Goal: Find specific page/section: Find specific page/section

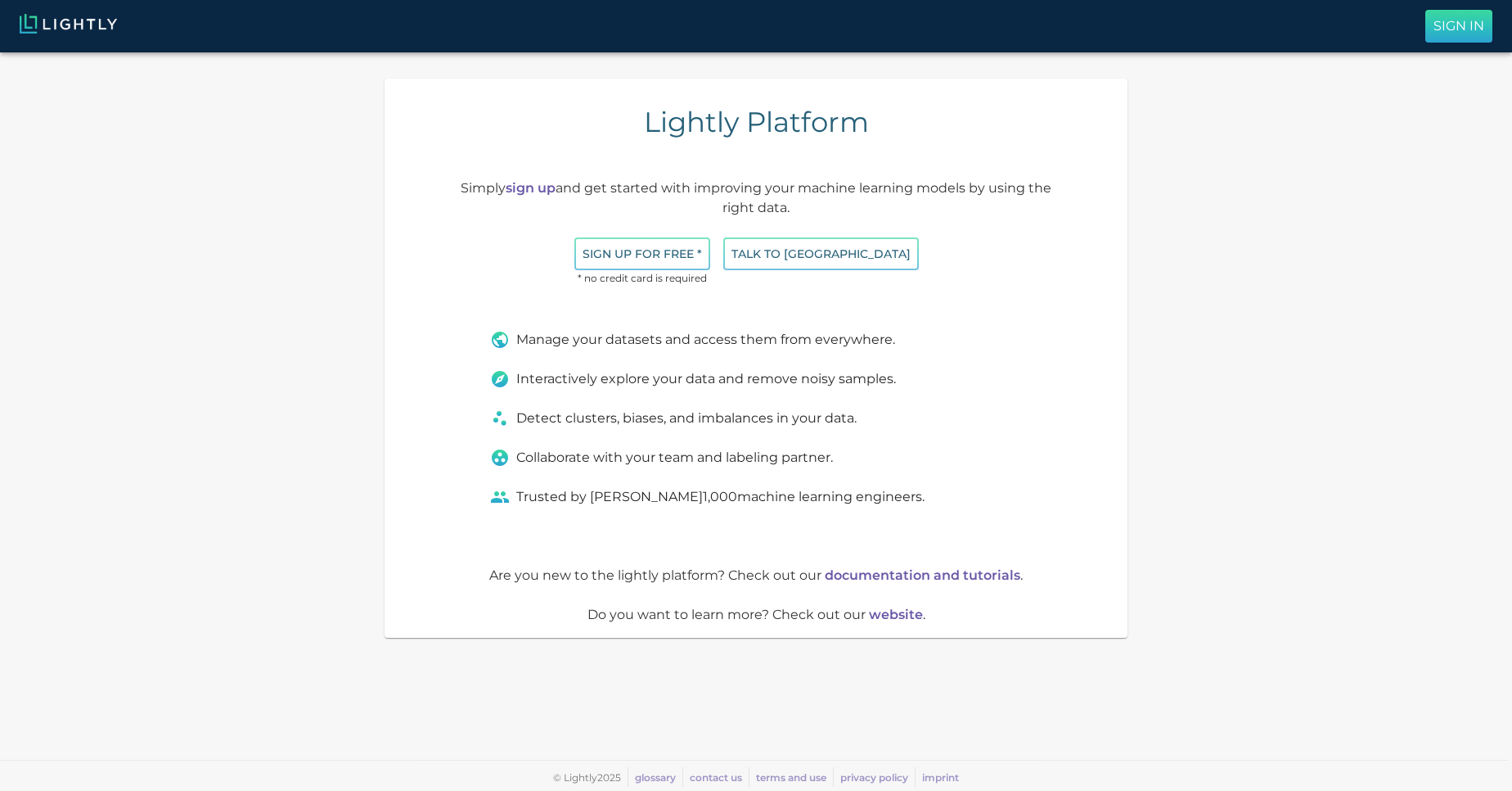
click at [1467, 23] on p "Sign In" at bounding box center [1459, 26] width 50 height 20
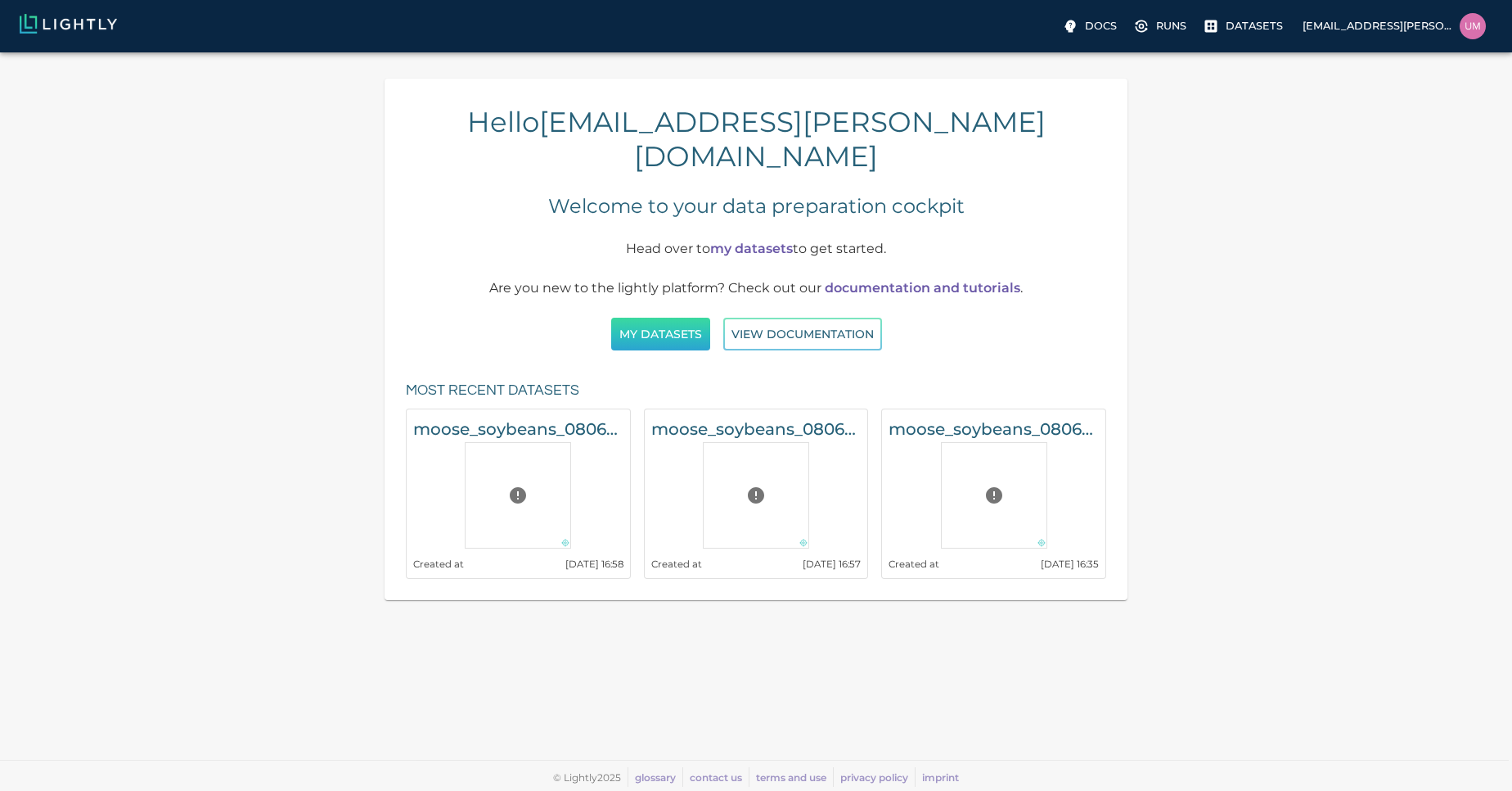
click at [652, 317] on button "My Datasets" at bounding box center [661, 333] width 99 height 33
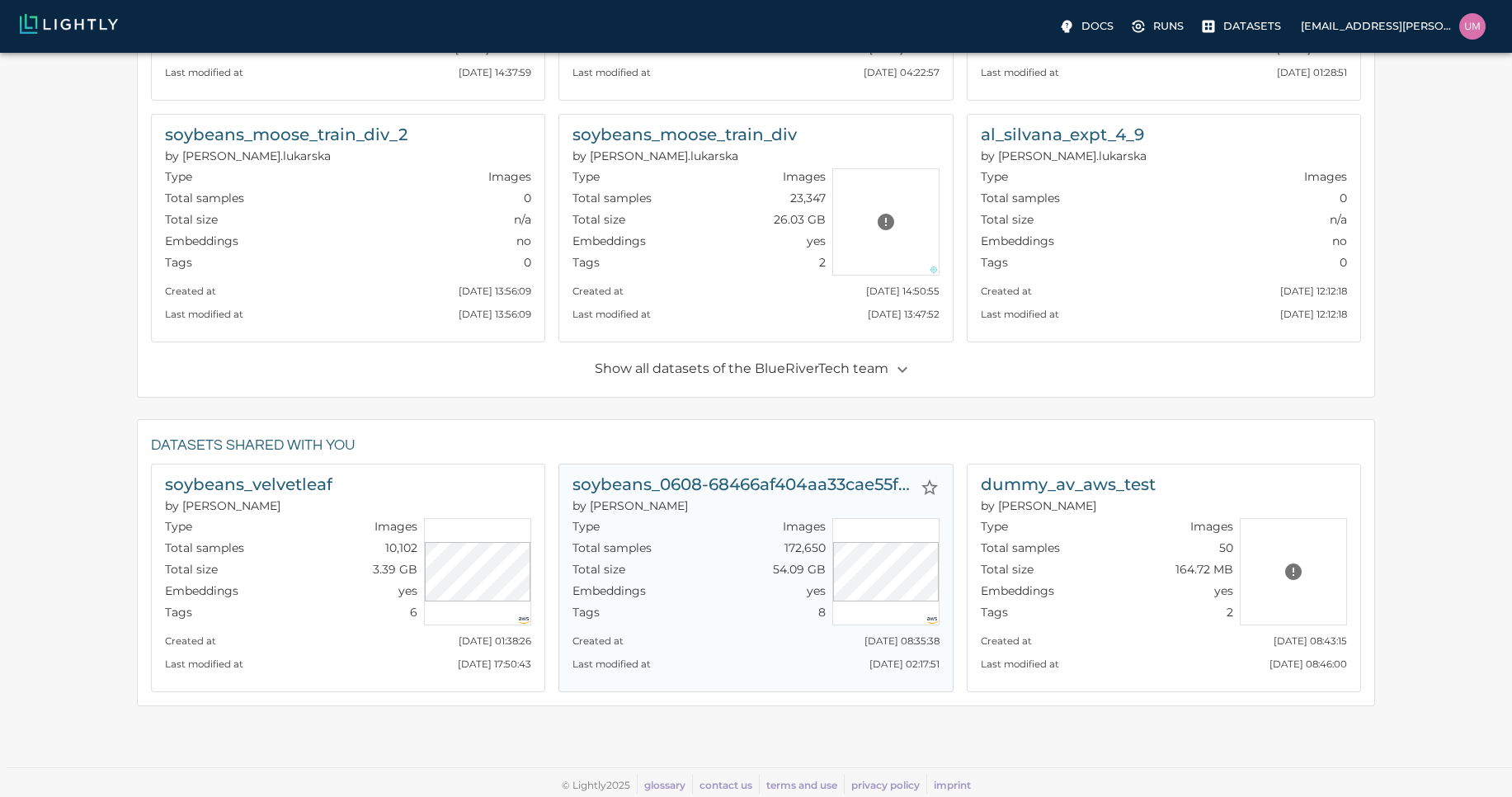
scroll to position [798, 0]
click at [780, 482] on h6 "soybeans_0608-68466af404aa33cae55f6201_nrg_jpg" at bounding box center [742, 482] width 340 height 26
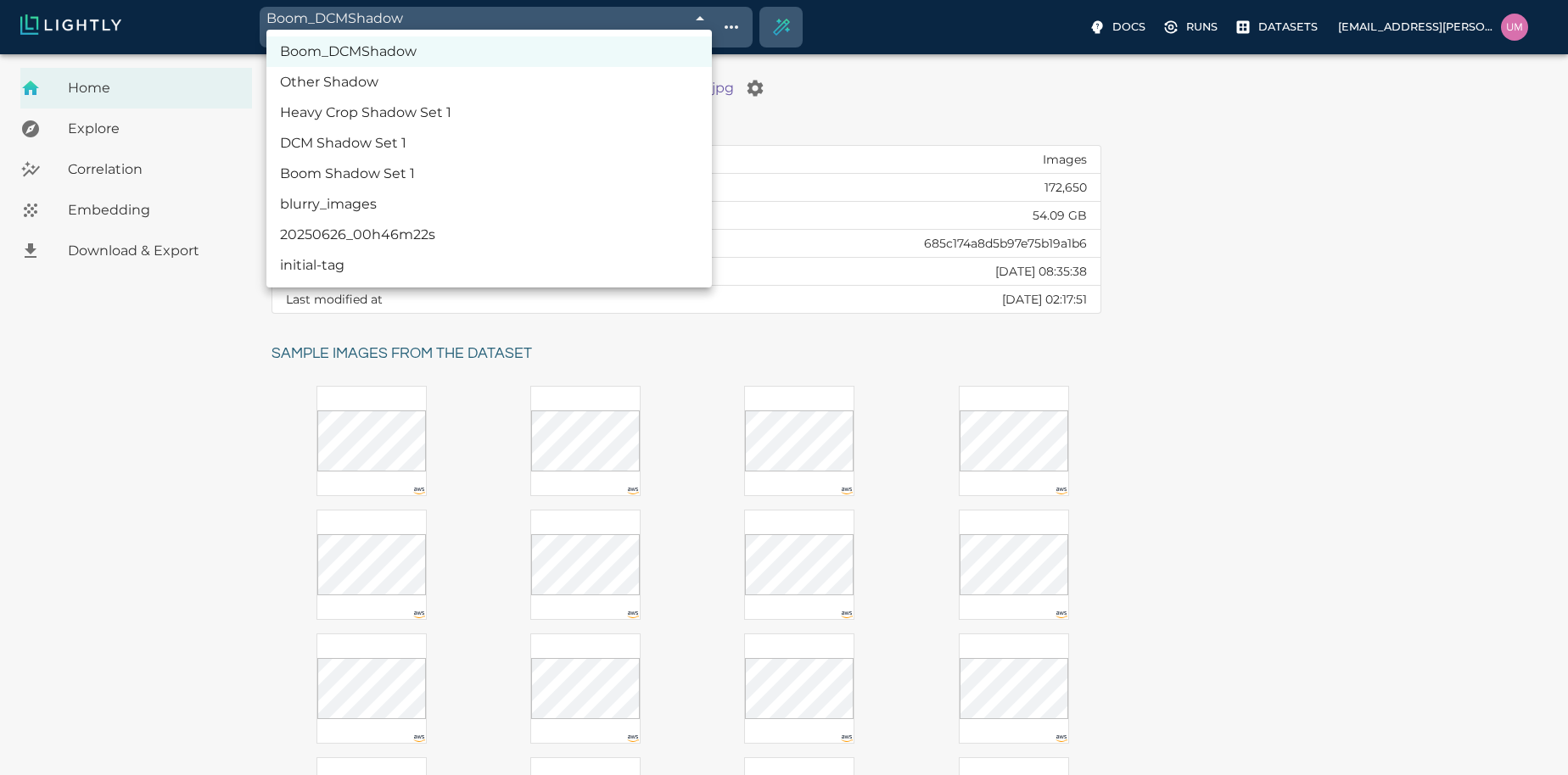
click at [511, 54] on body "Boom_DCMShadow 68be4fd09ddfbf2753f7cfd2 Working with 370 / 370 of initially 172…" at bounding box center [784, 528] width 1568 height 949
click at [695, 375] on div at bounding box center [784, 388] width 1568 height 775
